Goal: Transaction & Acquisition: Obtain resource

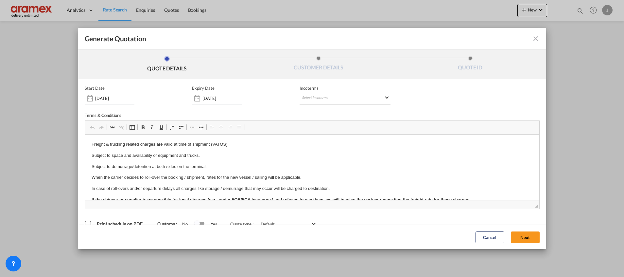
click at [325, 97] on md-select "Select Incoterms FCA - export Free Carrier FOB - export Free on Board CFR - exp…" at bounding box center [345, 99] width 91 height 12
click at [316, 111] on input "search" at bounding box center [330, 112] width 61 height 6
type input "exw"
click at [314, 126] on div "Ex Works" at bounding box center [333, 128] width 62 height 4
click at [517, 234] on button "Next" at bounding box center [525, 237] width 29 height 12
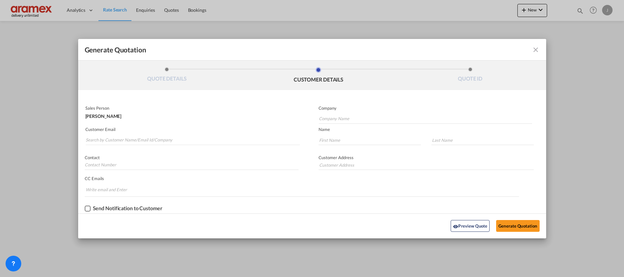
click at [121, 134] on md-autocomplete-wrap "Generate QuotationQUOTE ..." at bounding box center [192, 138] width 215 height 13
click at [121, 138] on input "Search by Customer Name/Email Id/Company" at bounding box center [193, 140] width 214 height 10
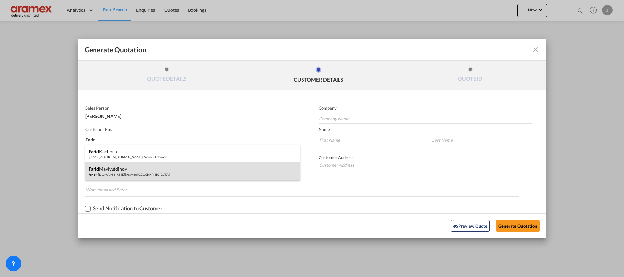
type input "Farid"
click at [120, 170] on div "[PERSON_NAME] [PERSON_NAME] @[DOMAIN_NAME] | Aramex [GEOGRAPHIC_DATA]" at bounding box center [192, 171] width 215 height 18
type input "Aramex [GEOGRAPHIC_DATA]"
type input "[EMAIL_ADDRESS][DOMAIN_NAME]"
type input "Farid"
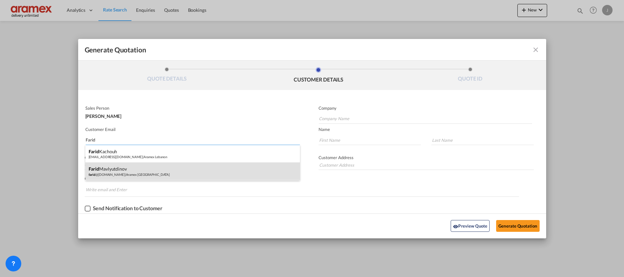
type input "Mavlyutdinov"
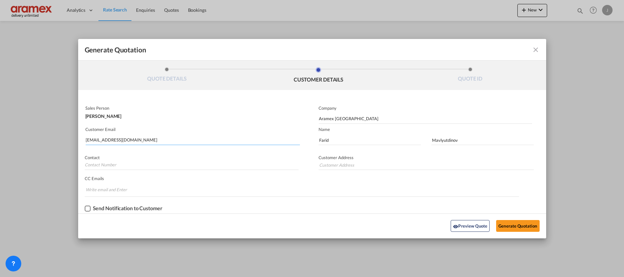
click at [107, 142] on input "[EMAIL_ADDRESS][DOMAIN_NAME]" at bounding box center [193, 140] width 214 height 10
click at [106, 142] on input "[EMAIL_ADDRESS][DOMAIN_NAME]" at bounding box center [193, 140] width 214 height 10
type input "farid"
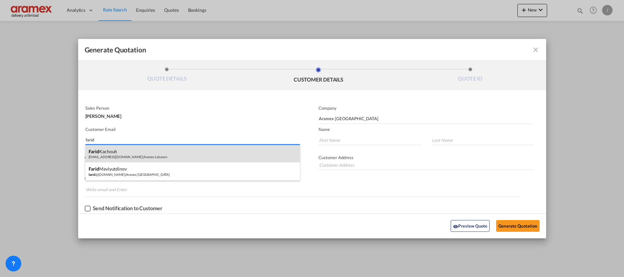
type input "farid"
click at [105, 152] on div "[PERSON_NAME] [EMAIL_ADDRESS][DOMAIN_NAME] | Aramex [GEOGRAPHIC_DATA]" at bounding box center [192, 154] width 215 height 18
type input "Aramex Lebanon"
type input "[EMAIL_ADDRESS][DOMAIN_NAME]"
type input "Farid"
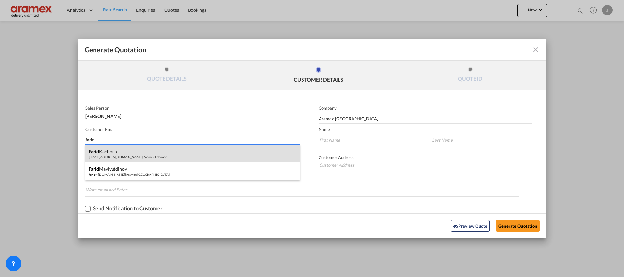
type input "Kachouh"
type input "[GEOGRAPHIC_DATA]"
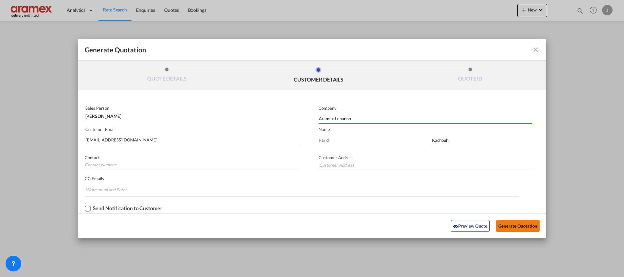
click at [515, 225] on button "Generate Quotation" at bounding box center [517, 226] width 43 height 12
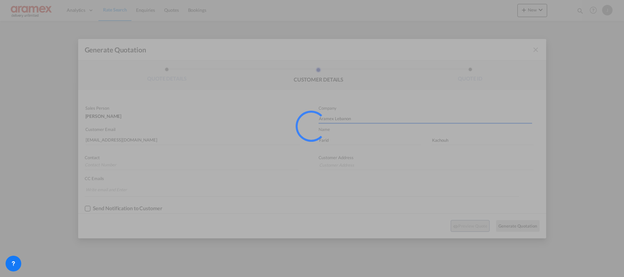
type input "[GEOGRAPHIC_DATA]"
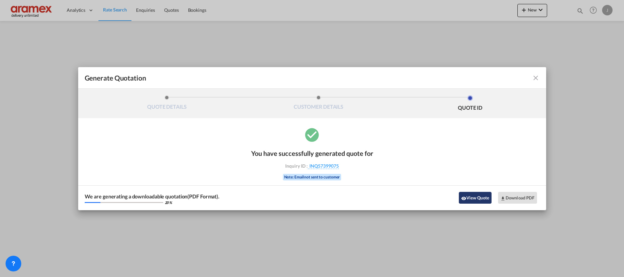
click at [474, 196] on button "View Quote" at bounding box center [475, 198] width 33 height 12
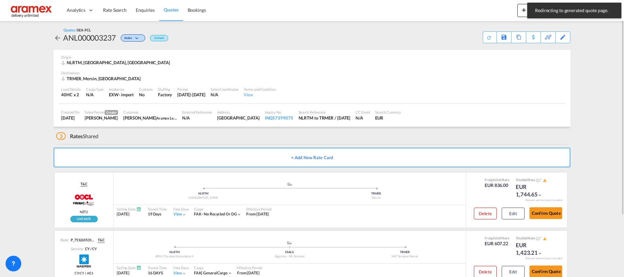
click at [167, 5] on link "Quotes" at bounding box center [171, 10] width 24 height 21
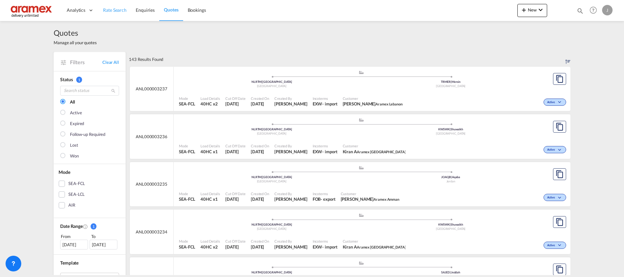
click at [108, 10] on span "Rate Search" at bounding box center [115, 10] width 24 height 6
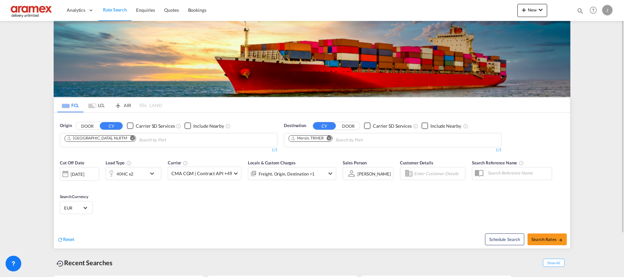
click at [329, 136] on md-icon "Remove" at bounding box center [329, 137] width 5 height 5
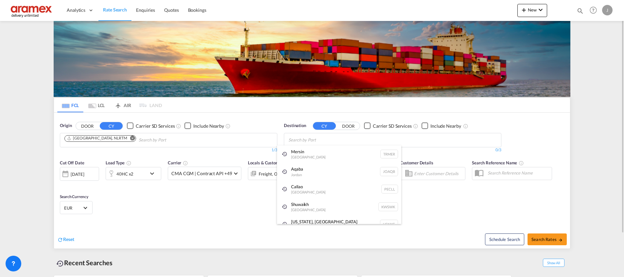
paste input "Muara"
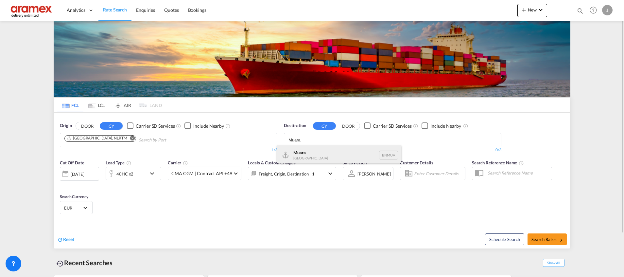
type input "Muara"
click at [319, 155] on div "[GEOGRAPHIC_DATA] BNMUA" at bounding box center [339, 155] width 124 height 20
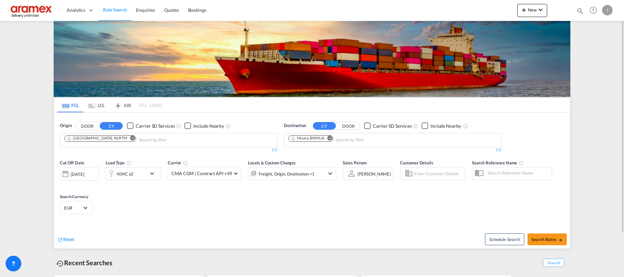
click at [100, 105] on md-tab-item "LCL" at bounding box center [96, 105] width 26 height 14
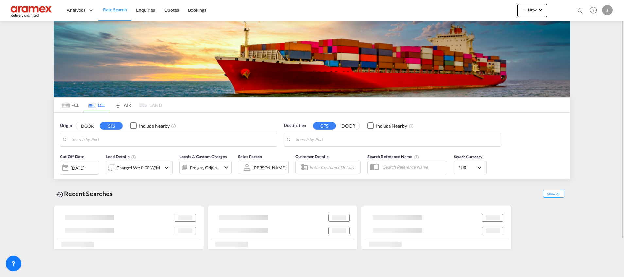
type input "NL-3274, [GEOGRAPHIC_DATA], [GEOGRAPHIC_DATA]"
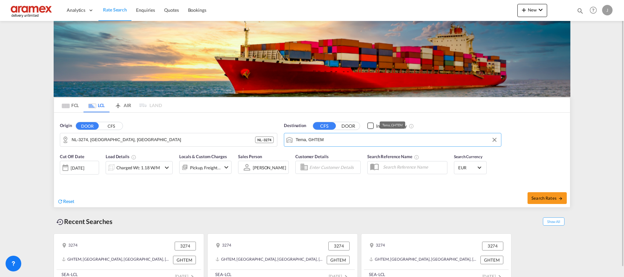
click at [320, 140] on input "Tema, GHTEM" at bounding box center [397, 140] width 202 height 10
paste input "Muara"
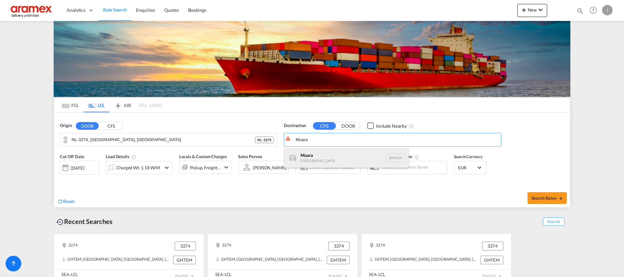
click at [307, 154] on div "[GEOGRAPHIC_DATA] BNMUA" at bounding box center [346, 158] width 124 height 20
type input "Muara, BNMUA"
click at [112, 126] on button "CFS" at bounding box center [111, 126] width 23 height 8
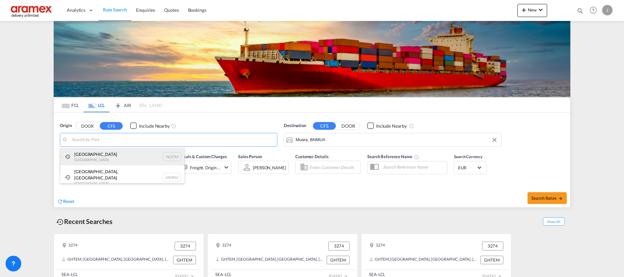
click at [93, 160] on div "[GEOGRAPHIC_DATA] [GEOGRAPHIC_DATA] NLRTM" at bounding box center [122, 157] width 124 height 18
type input "[GEOGRAPHIC_DATA], NLRTM"
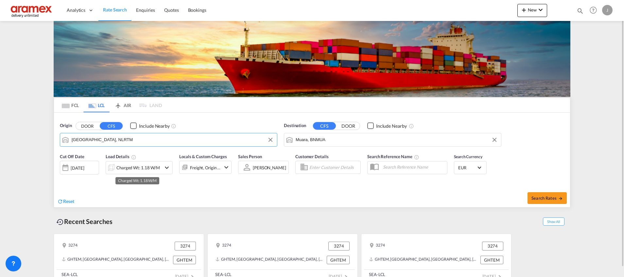
click at [132, 168] on div "Charged Wt: 1.18 W/M" at bounding box center [138, 167] width 44 height 9
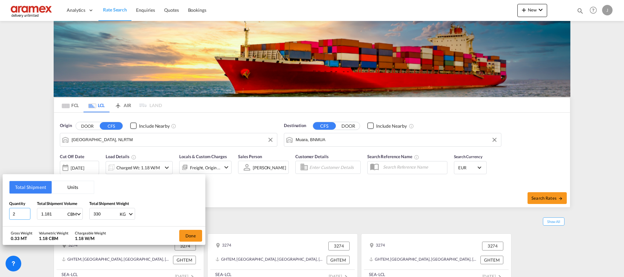
drag, startPoint x: 24, startPoint y: 212, endPoint x: 11, endPoint y: 213, distance: 13.2
click at [11, 213] on input "2" at bounding box center [19, 214] width 21 height 12
type input "1"
drag, startPoint x: 102, startPoint y: 212, endPoint x: 74, endPoint y: 212, distance: 27.8
click at [74, 212] on div "Quantity 1 Total Shipment Volume 1.181 CBM CBM CFT Total Shipment Weight 330 KG…" at bounding box center [104, 210] width 190 height 20
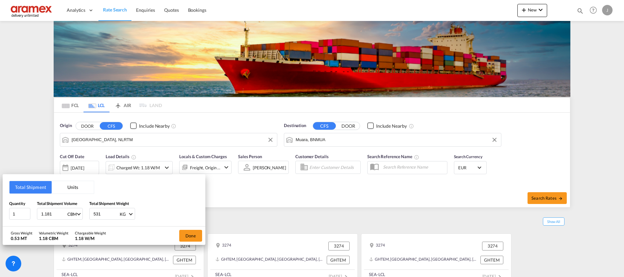
type input "531"
drag, startPoint x: 52, startPoint y: 213, endPoint x: 29, endPoint y: 213, distance: 23.2
click at [29, 213] on div "Quantity 1 Total Shipment Volume 1.181 CBM CBM CFT Total Shipment Weight 531 KG…" at bounding box center [104, 210] width 190 height 20
type input "3.87"
click at [189, 239] on button "Done" at bounding box center [190, 236] width 23 height 12
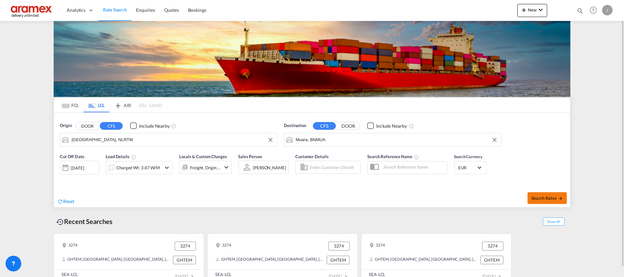
click at [550, 199] on span "Search Rates" at bounding box center [547, 197] width 31 height 5
type input "NLRTM to BNMUA / [DATE]"
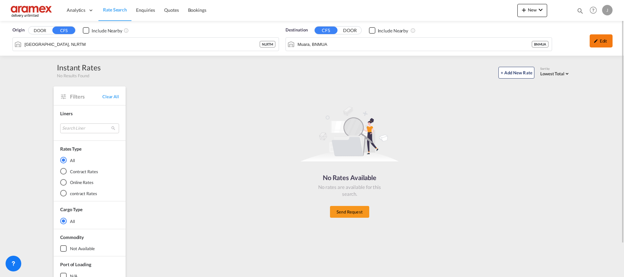
click at [601, 40] on div "Edit" at bounding box center [601, 40] width 23 height 13
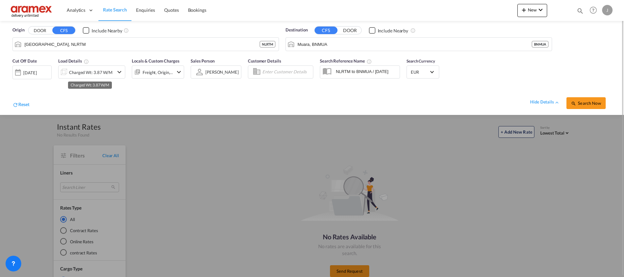
click at [108, 74] on div "Charged Wt: 3.87 W/M" at bounding box center [91, 72] width 44 height 9
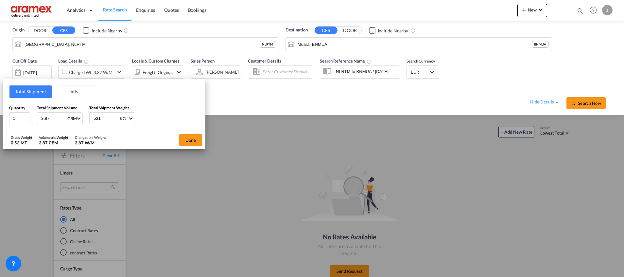
click at [169, 72] on div "Total Shipment Units Quantity 1 Total Shipment Volume 3.87 CBM CBM CFT Total Sh…" at bounding box center [312, 138] width 624 height 277
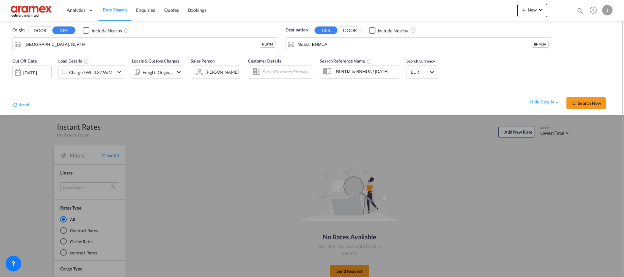
click at [30, 73] on div "[DATE]" at bounding box center [29, 73] width 13 height 6
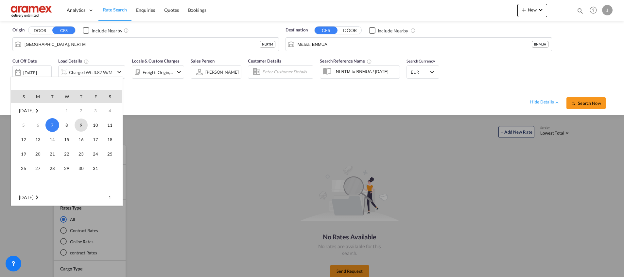
click at [84, 125] on span "9" at bounding box center [81, 124] width 13 height 13
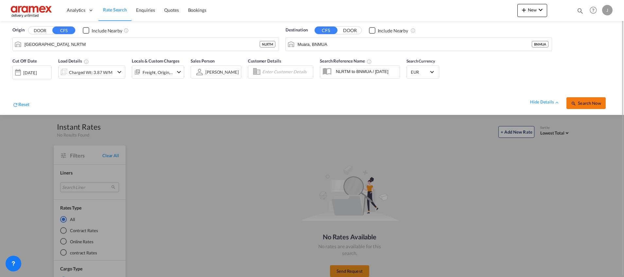
click at [588, 99] on button "Search Now" at bounding box center [586, 103] width 39 height 12
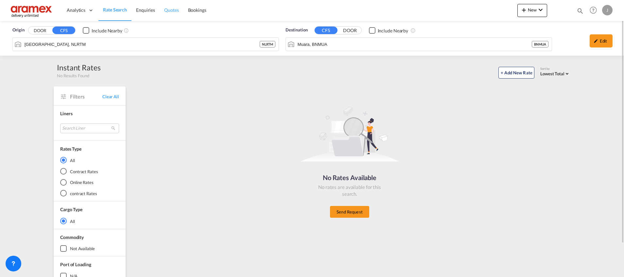
click at [167, 6] on link "Quotes" at bounding box center [172, 10] width 24 height 21
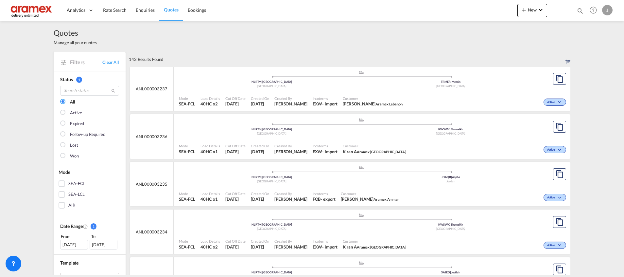
click at [73, 196] on div "SEA-LCL" at bounding box center [76, 194] width 16 height 7
click at [557, 81] on md-icon "assets/icons/custom/copyQuote.svg" at bounding box center [560, 79] width 8 height 8
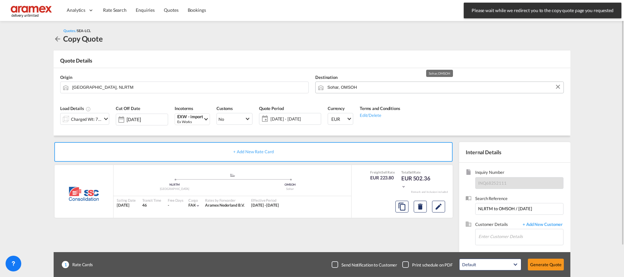
click at [343, 87] on input "Sohar, OMSOH" at bounding box center [444, 86] width 233 height 11
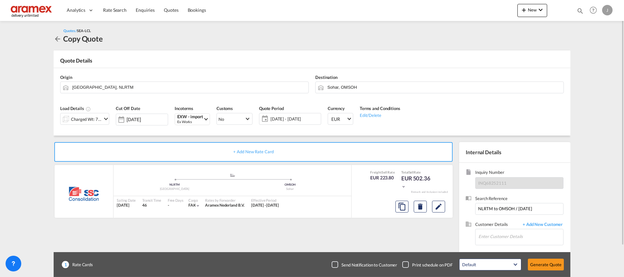
click at [87, 119] on div "Charged Wt: 7.46 W/M" at bounding box center [86, 119] width 31 height 9
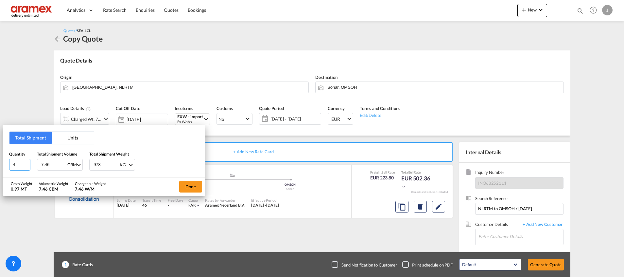
drag, startPoint x: 23, startPoint y: 163, endPoint x: 1, endPoint y: 167, distance: 22.2
click at [1, 167] on div "Total Shipment Units Quantity 4 Total Shipment Volume 7.46 CBM CBM CFT Total Sh…" at bounding box center [312, 138] width 624 height 277
type input "1"
drag, startPoint x: 61, startPoint y: 165, endPoint x: 26, endPoint y: 165, distance: 34.7
click at [26, 165] on div "Quantity 1 Total Shipment Volume 7.46 CBM CBM CFT Total Shipment Weight 973 KG …" at bounding box center [104, 161] width 190 height 20
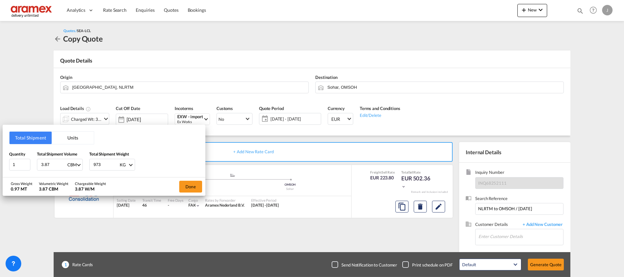
type input "3.87"
drag, startPoint x: 103, startPoint y: 165, endPoint x: 85, endPoint y: 165, distance: 18.0
click at [85, 165] on div "Quantity 1 Total Shipment Volume 3.87 CBM CBM CFT Total Shipment Weight 973 KG …" at bounding box center [104, 161] width 190 height 20
type input "531"
click at [194, 188] on button "Done" at bounding box center [190, 187] width 23 height 12
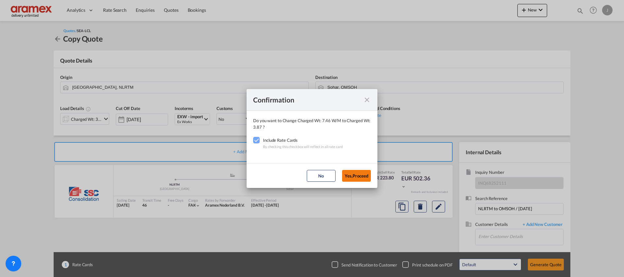
click at [363, 176] on button "Yes,Proceed" at bounding box center [356, 176] width 29 height 12
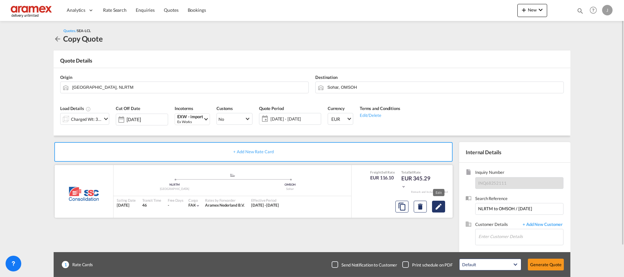
click at [440, 210] on button "Edit" at bounding box center [438, 207] width 13 height 12
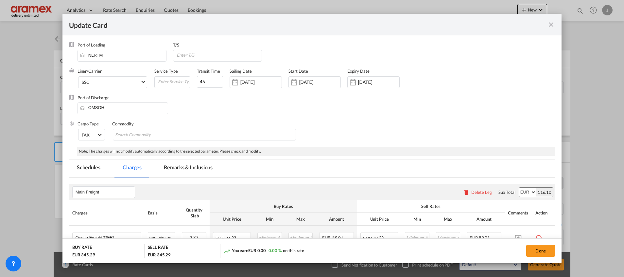
click at [548, 24] on md-icon "icon-close fg-AAA8AD m-0 pointer" at bounding box center [551, 25] width 8 height 8
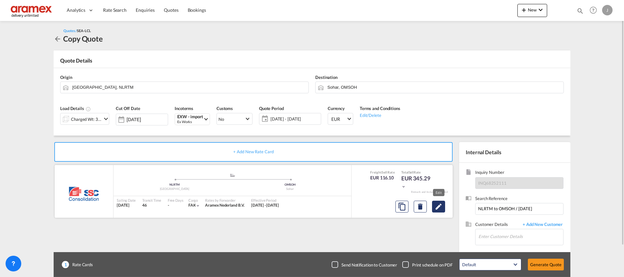
click at [437, 208] on md-icon "Edit" at bounding box center [439, 207] width 8 height 8
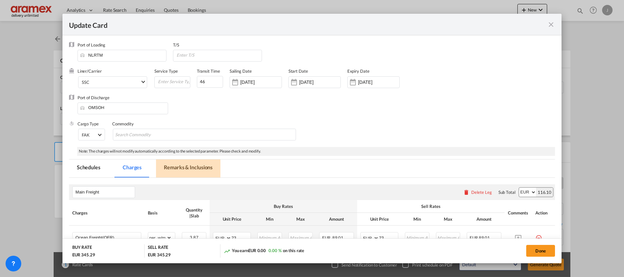
click at [172, 170] on md-tab-item "Remarks & Inclusions" at bounding box center [188, 168] width 64 height 18
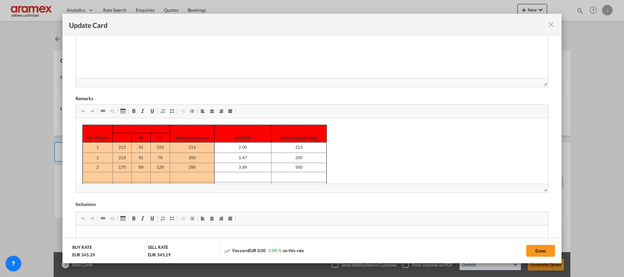
scroll to position [7, 0]
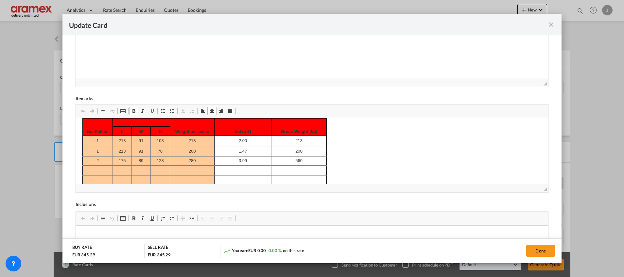
drag, startPoint x: 88, startPoint y: 139, endPoint x: 213, endPoint y: 137, distance: 125.7
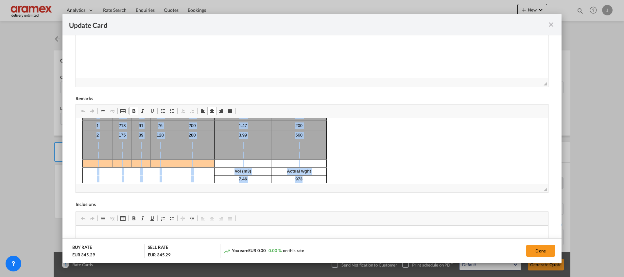
scroll to position [38, 0]
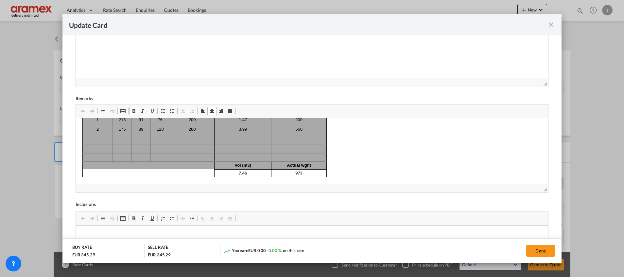
drag, startPoint x: 86, startPoint y: 131, endPoint x: 321, endPoint y: 185, distance: 240.4
click at [321, 183] on html "No. Pallets Weight per piece Vol (m3) Gross Weight (kg) L W H 1 213 91 103 213 …" at bounding box center [312, 131] width 473 height 103
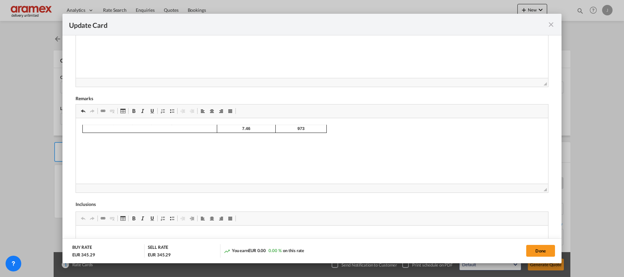
drag, startPoint x: 85, startPoint y: 146, endPoint x: 76, endPoint y: 124, distance: 23.2
click at [76, 124] on html "7.46 973" at bounding box center [312, 128] width 473 height 21
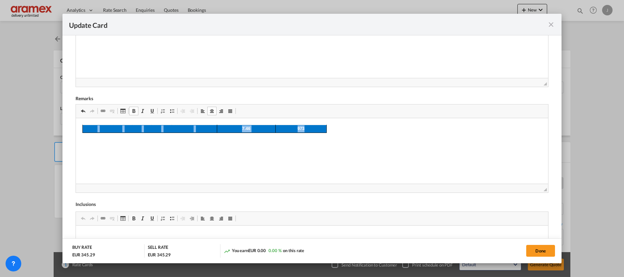
drag, startPoint x: 93, startPoint y: 126, endPoint x: 310, endPoint y: 127, distance: 217.0
click at [310, 127] on tr "7.46 973" at bounding box center [204, 129] width 244 height 8
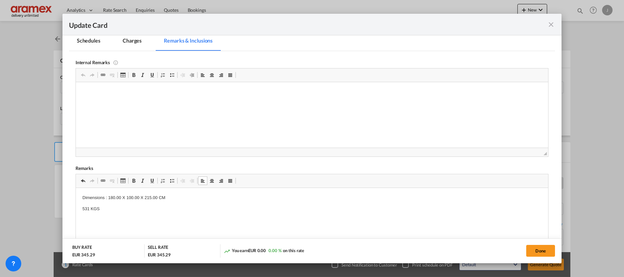
scroll to position [98, 0]
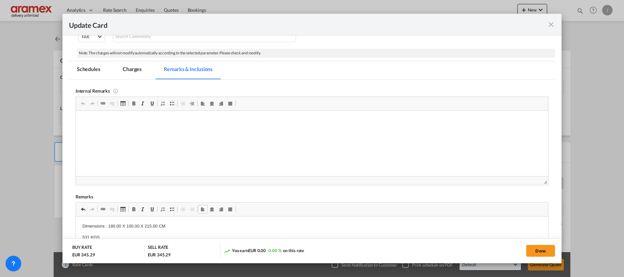
click at [134, 69] on md-tab-item "Charges" at bounding box center [132, 70] width 35 height 18
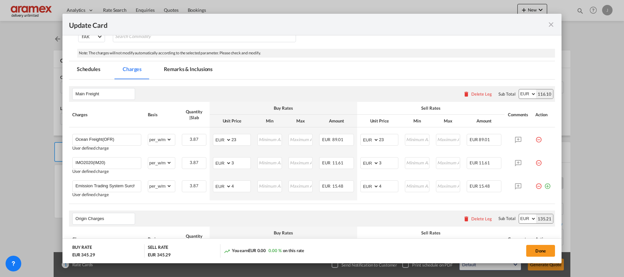
scroll to position [0, 0]
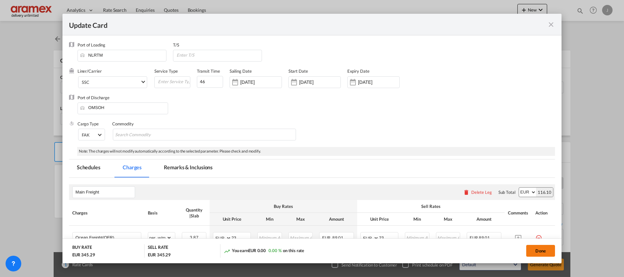
click at [544, 253] on button "Done" at bounding box center [540, 251] width 29 height 12
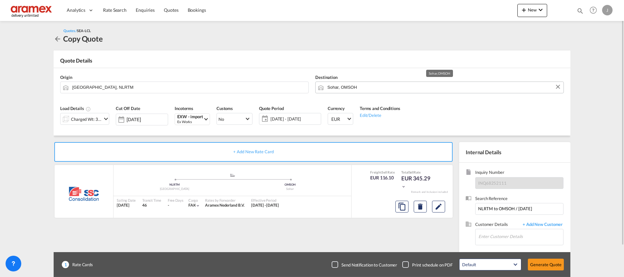
click at [348, 85] on input "Sohar, OMSOH" at bounding box center [444, 86] width 233 height 11
paste input "Muara"
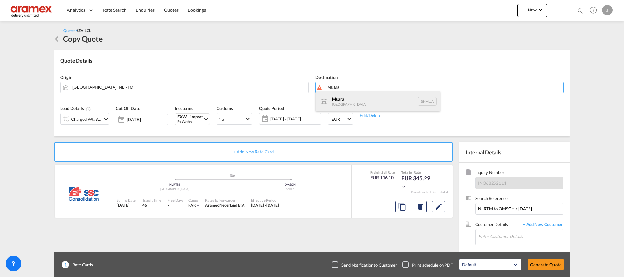
click at [341, 100] on div "[GEOGRAPHIC_DATA] BNMUA" at bounding box center [378, 101] width 124 height 20
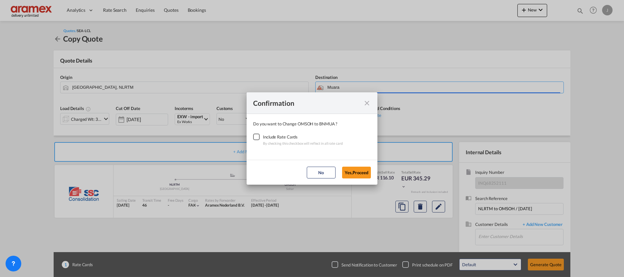
type input "Muara, BNMUA"
click at [258, 136] on div "Checkbox No Ink" at bounding box center [256, 137] width 7 height 7
click at [356, 171] on button "Yes,Proceed" at bounding box center [356, 173] width 29 height 12
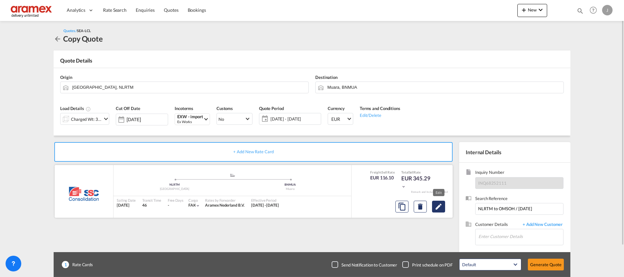
click at [443, 207] on button "Edit" at bounding box center [438, 207] width 13 height 12
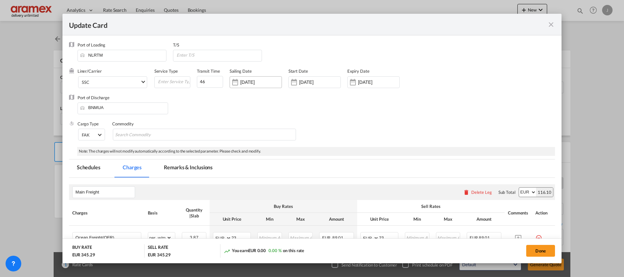
click at [262, 82] on input "[DATE]" at bounding box center [261, 82] width 41 height 5
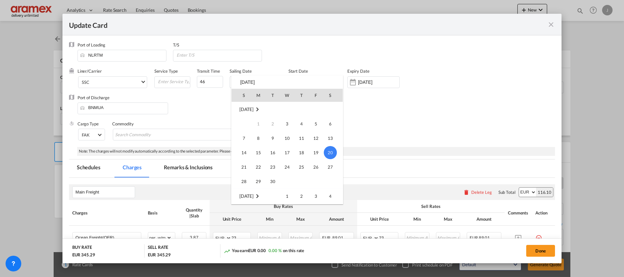
scroll to position [49, 0]
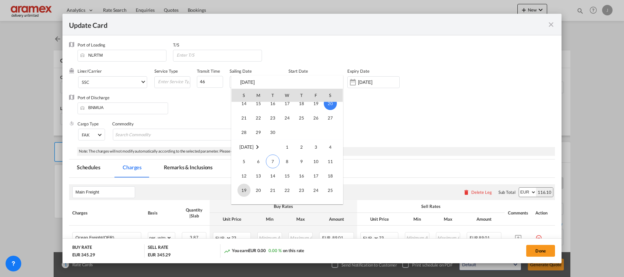
click at [245, 189] on span "19" at bounding box center [244, 190] width 13 height 13
type input "[DATE]"
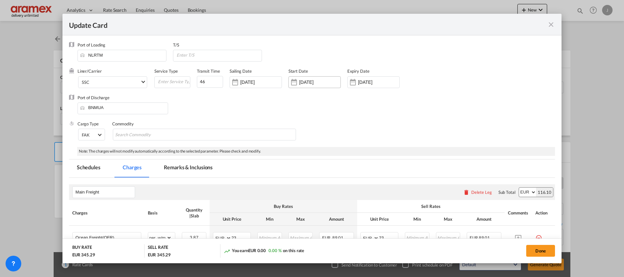
click at [303, 78] on div "[DATE]" at bounding box center [315, 82] width 52 height 12
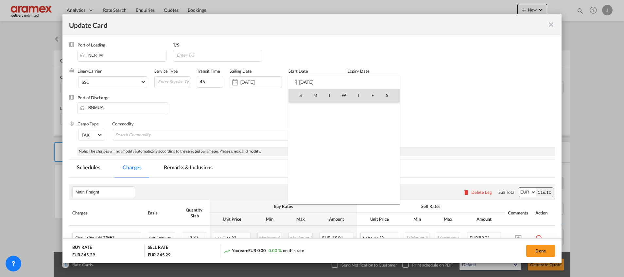
scroll to position [151576, 0]
click at [346, 123] on span "3" at bounding box center [344, 123] width 13 height 13
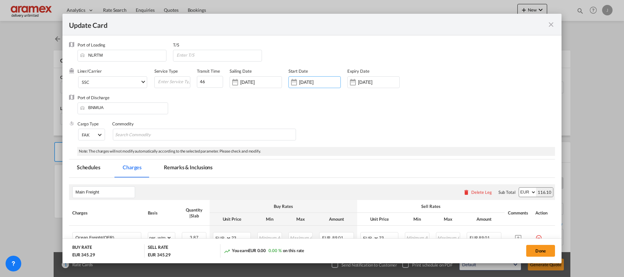
click at [361, 76] on div "Expiry Date [DATE]" at bounding box center [377, 81] width 59 height 26
click at [361, 79] on div "[DATE]" at bounding box center [378, 82] width 41 height 6
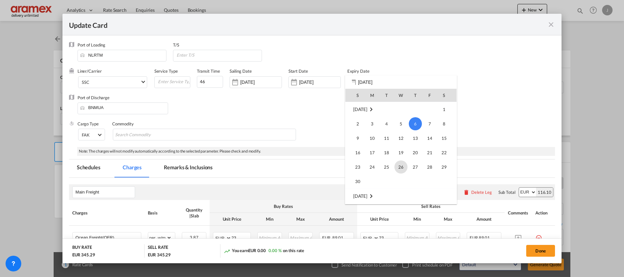
scroll to position [124, 0]
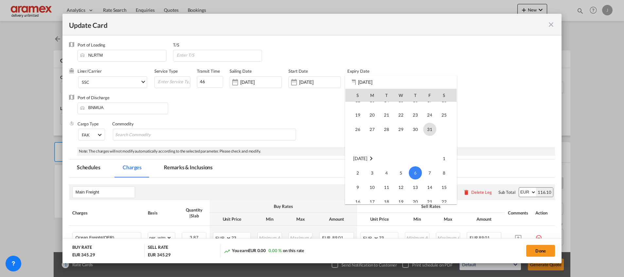
click at [427, 129] on span "31" at bounding box center [429, 129] width 13 height 13
type input "[DATE]"
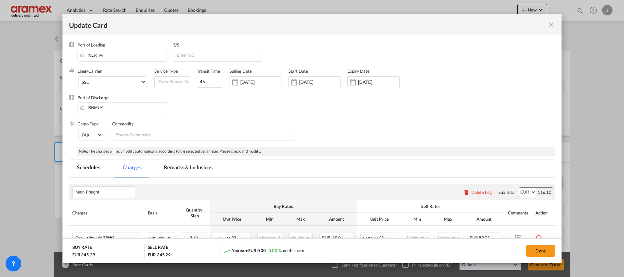
click at [350, 122] on div "Cargo Type FAK FAK GCR GDSM General Cargo Hazardous Cargo Ambient Foodstuff Chi…" at bounding box center [317, 134] width 478 height 26
click at [313, 76] on div "[DATE]" at bounding box center [315, 82] width 52 height 12
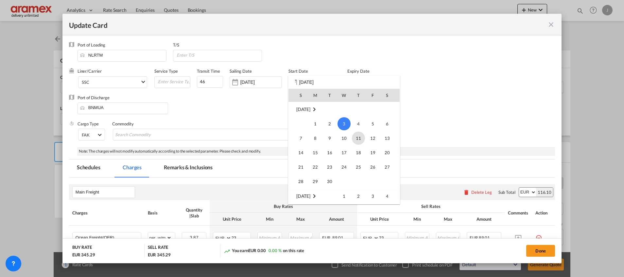
scroll to position [151625, 0]
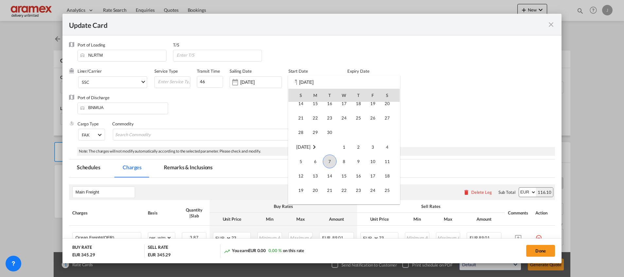
click at [330, 160] on span "7" at bounding box center [330, 161] width 14 height 14
type input "[DATE]"
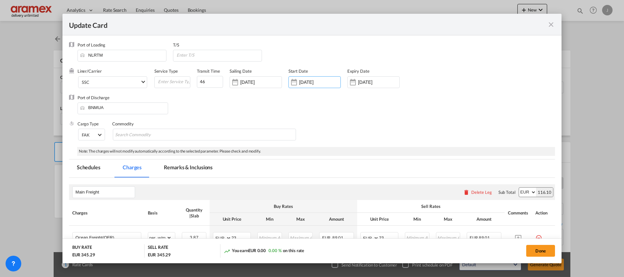
click at [374, 112] on div "Port of Discharge BNMUA" at bounding box center [312, 108] width 486 height 26
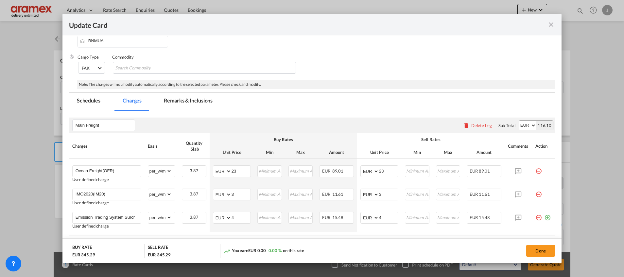
scroll to position [98, 0]
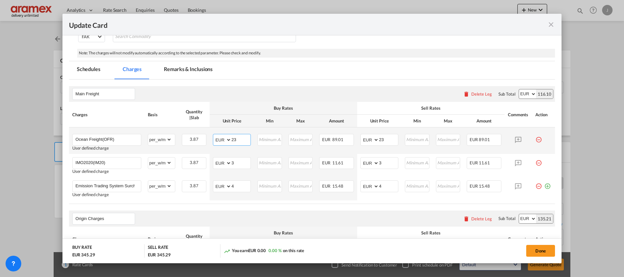
click at [230, 139] on select "AED AFN ALL AMD ANG AOA ARS AUD AWG AZN BAM BBD BDT BGN BHD BIF BMD BND [PERSON…" at bounding box center [222, 139] width 17 height 9
click at [234, 137] on input "23" at bounding box center [241, 139] width 19 height 10
paste input "70.00"
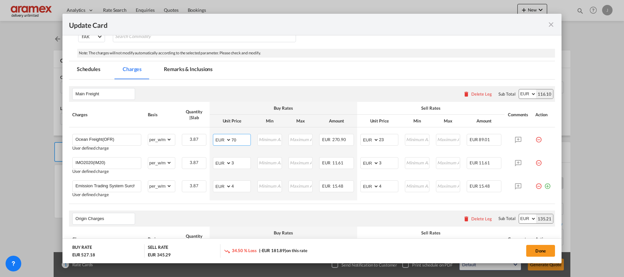
type input "70"
click at [263, 102] on th "Buy Rates" at bounding box center [284, 108] width 148 height 13
click at [233, 139] on input "70" at bounding box center [241, 139] width 19 height 10
drag, startPoint x: 384, startPoint y: 141, endPoint x: 382, endPoint y: 138, distance: 3.5
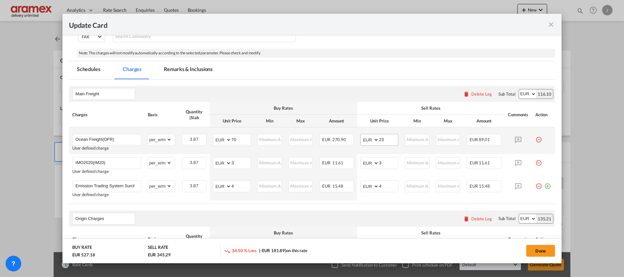
click at [384, 140] on md-input-container "AED AFN ALL AMD ANG AOA ARS AUD AWG AZN BAM BBD BDT BGN BHD BIF BMD BND [PERSON…" at bounding box center [380, 140] width 38 height 12
click at [382, 138] on input "23" at bounding box center [388, 139] width 19 height 10
paste input "70"
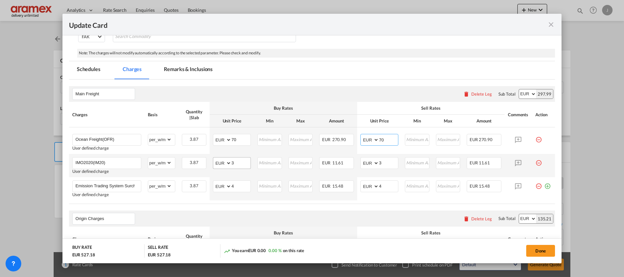
type input "70"
click at [216, 167] on md-input-container "AED AFN ALL AMD ANG AOA ARS AUD AWG AZN BAM BBD BDT BGN BHD BIF BMD BND [PERSON…" at bounding box center [232, 163] width 38 height 12
type input "1"
drag, startPoint x: 366, startPoint y: 163, endPoint x: 358, endPoint y: 163, distance: 7.5
click at [361, 163] on md-input-container "AED AFN ALL AMD ANG AOA ARS AUD AWG AZN BAM BBD BDT BGN BHD BIF BMD BND [PERSON…" at bounding box center [380, 163] width 38 height 12
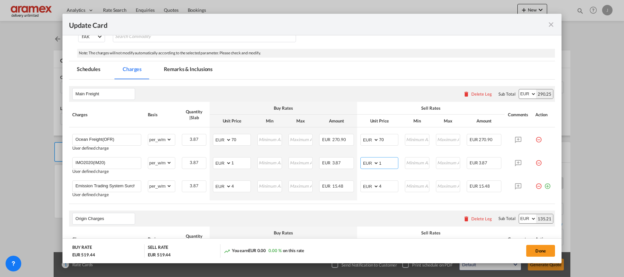
type input "1"
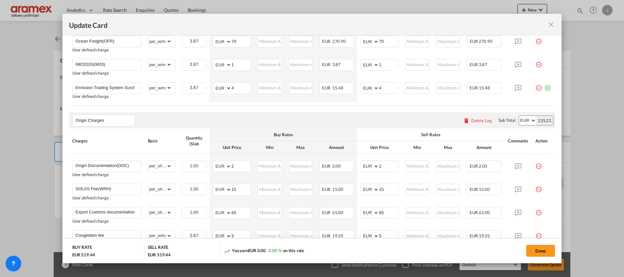
scroll to position [245, 0]
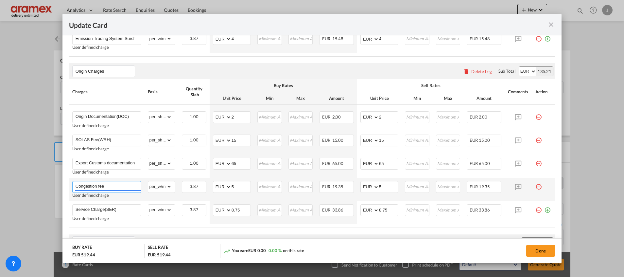
click at [89, 186] on input "Congestion fee" at bounding box center [108, 186] width 65 height 10
click at [317, 68] on div "Origin Charges Please enter leg name Leg Name Already Exists Delete Leg Sub Tot…" at bounding box center [312, 71] width 486 height 16
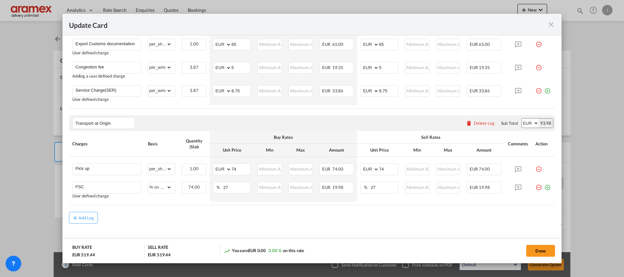
scroll to position [375, 0]
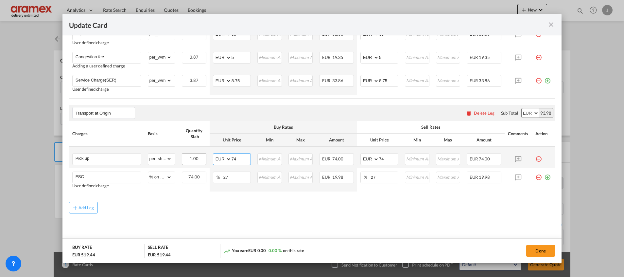
drag, startPoint x: 241, startPoint y: 159, endPoint x: 203, endPoint y: 159, distance: 37.3
click at [203, 159] on tr "Pick up Please Enter Already Exists gross_weight volumetric_weight per_shipment…" at bounding box center [312, 158] width 486 height 22
type input "80"
click at [369, 159] on select "AED AFN ALL AMD ANG AOA ARS AUD AWG AZN BAM BBD BDT BGN BHD BIF BMD BND [PERSON…" at bounding box center [370, 158] width 17 height 9
click at [370, 158] on md-input-container "AED AFN ALL AMD ANG AOA ARS AUD AWG AZN BAM BBD BDT BGN BHD BIF BMD BND [PERSON…" at bounding box center [380, 159] width 38 height 12
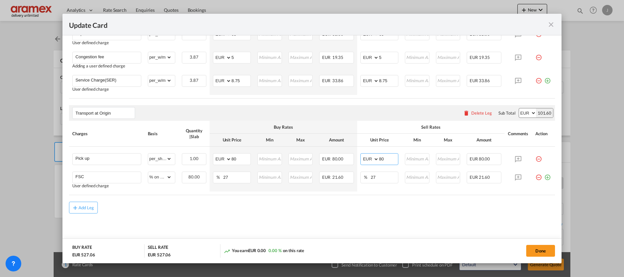
type input "80"
drag, startPoint x: 302, startPoint y: 203, endPoint x: 290, endPoint y: 201, distance: 11.9
click at [302, 203] on div "Add Leg" at bounding box center [312, 208] width 486 height 12
click at [538, 250] on button "Done" at bounding box center [540, 251] width 29 height 12
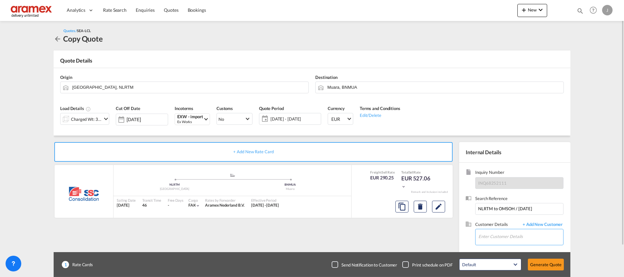
click at [507, 240] on input "Enter Customer Details" at bounding box center [521, 236] width 85 height 15
click at [509, 219] on div "[PERSON_NAME] [PERSON_NAME][EMAIL_ADDRESS][DOMAIN_NAME] | Aramex International …" at bounding box center [540, 220] width 124 height 18
type input "Aramex International – [GEOGRAPHIC_DATA], [GEOGRAPHIC_DATA], [PERSON_NAME], [EM…"
click at [538, 260] on button "Generate Quote" at bounding box center [546, 265] width 36 height 12
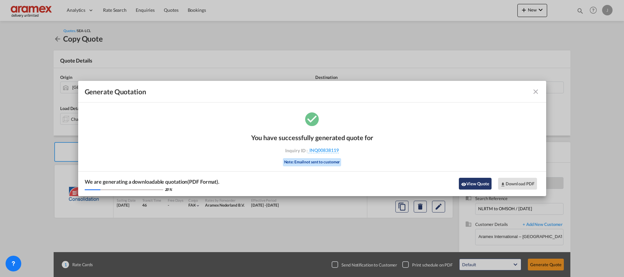
click at [479, 180] on button "View Quote" at bounding box center [475, 184] width 33 height 12
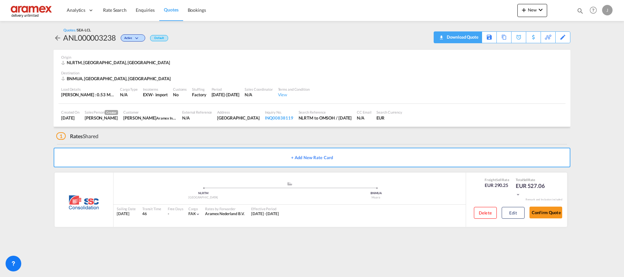
click at [479, 37] on div "Download Quote" at bounding box center [458, 37] width 48 height 12
click at [462, 37] on div "Download Quote" at bounding box center [461, 37] width 33 height 10
